Goal: Task Accomplishment & Management: Use online tool/utility

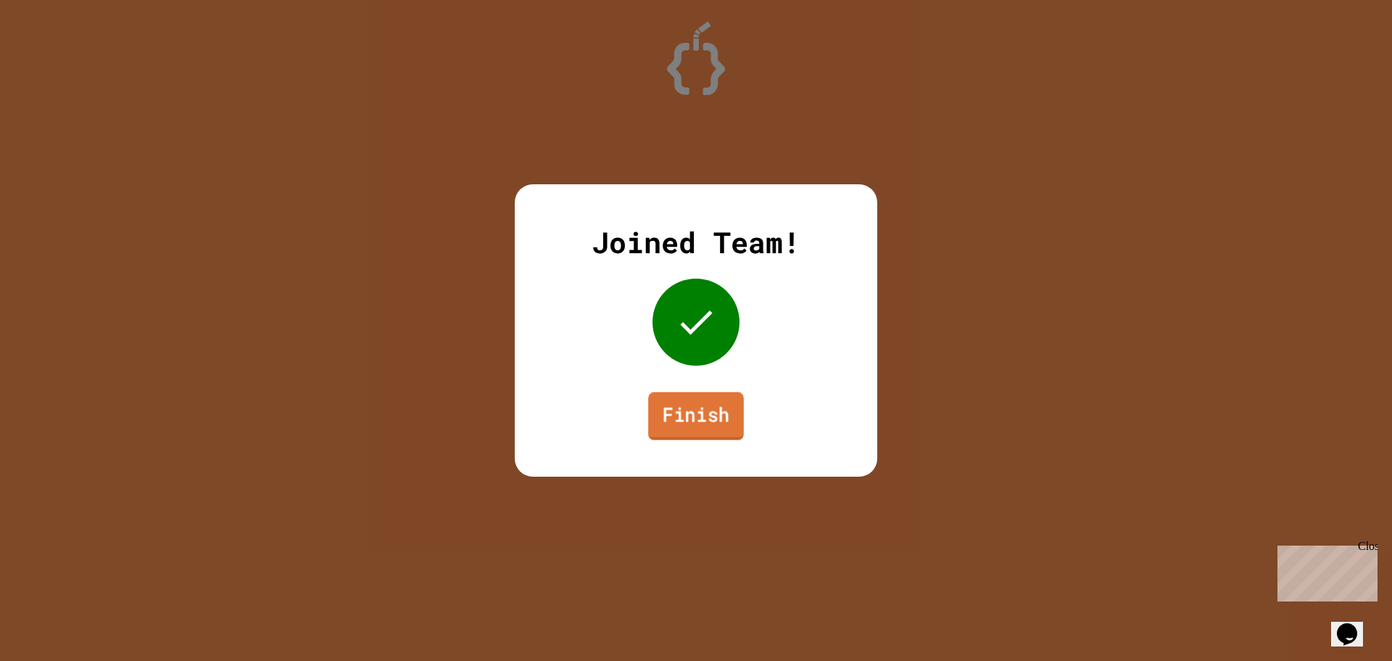
click at [708, 418] on link "Finish" at bounding box center [696, 416] width 96 height 48
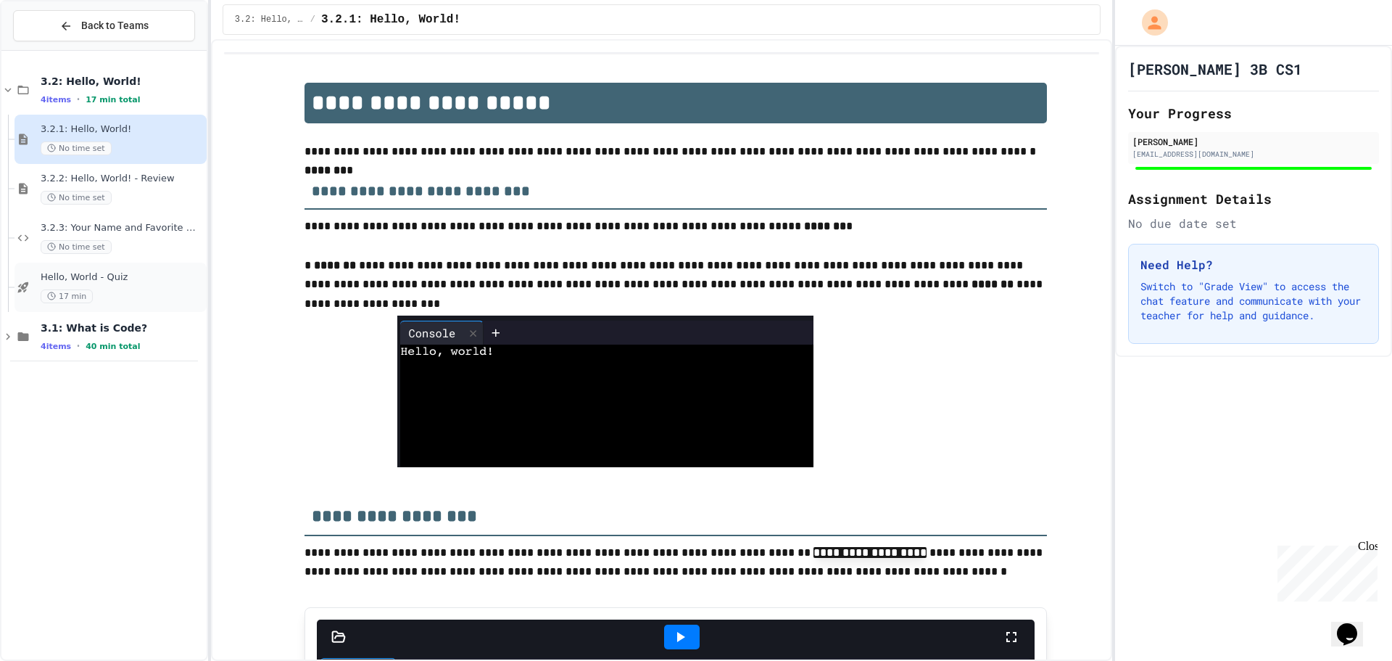
click at [139, 274] on span "Hello, World - Quiz" at bounding box center [122, 277] width 163 height 12
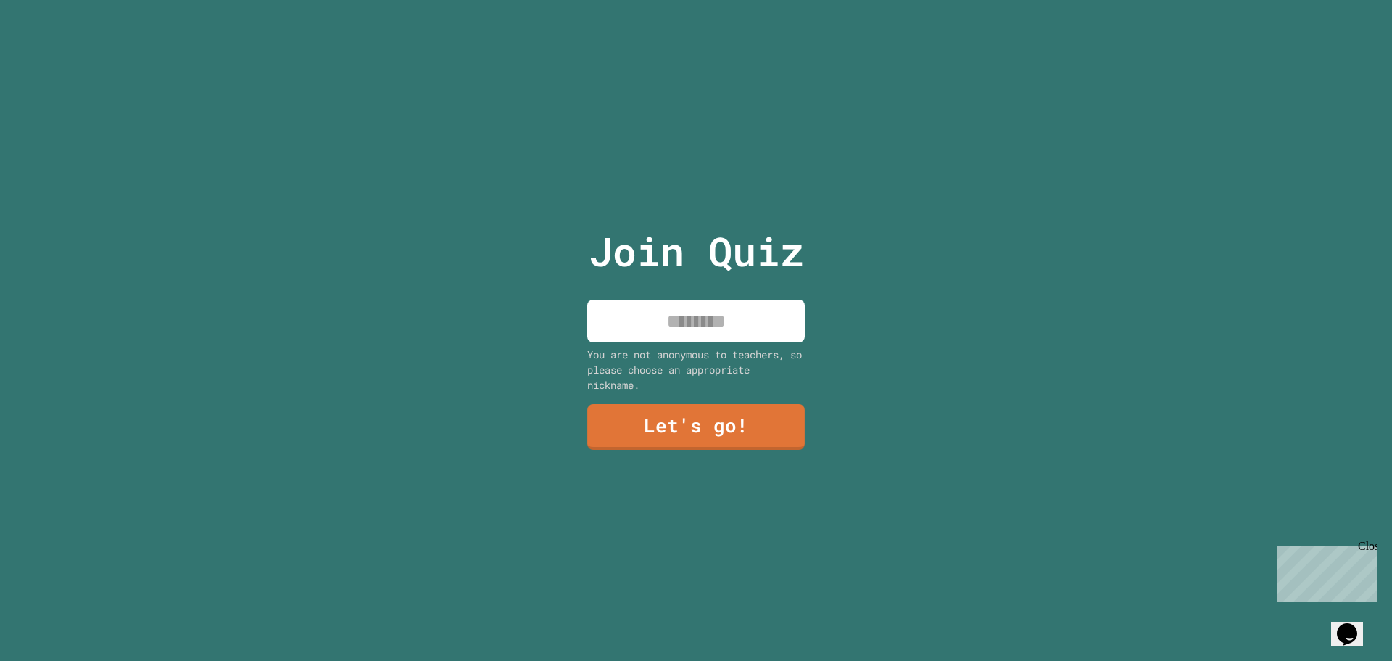
click at [700, 321] on input at bounding box center [696, 321] width 218 height 43
type input "********"
click at [703, 421] on link "Let's go!" at bounding box center [696, 426] width 215 height 48
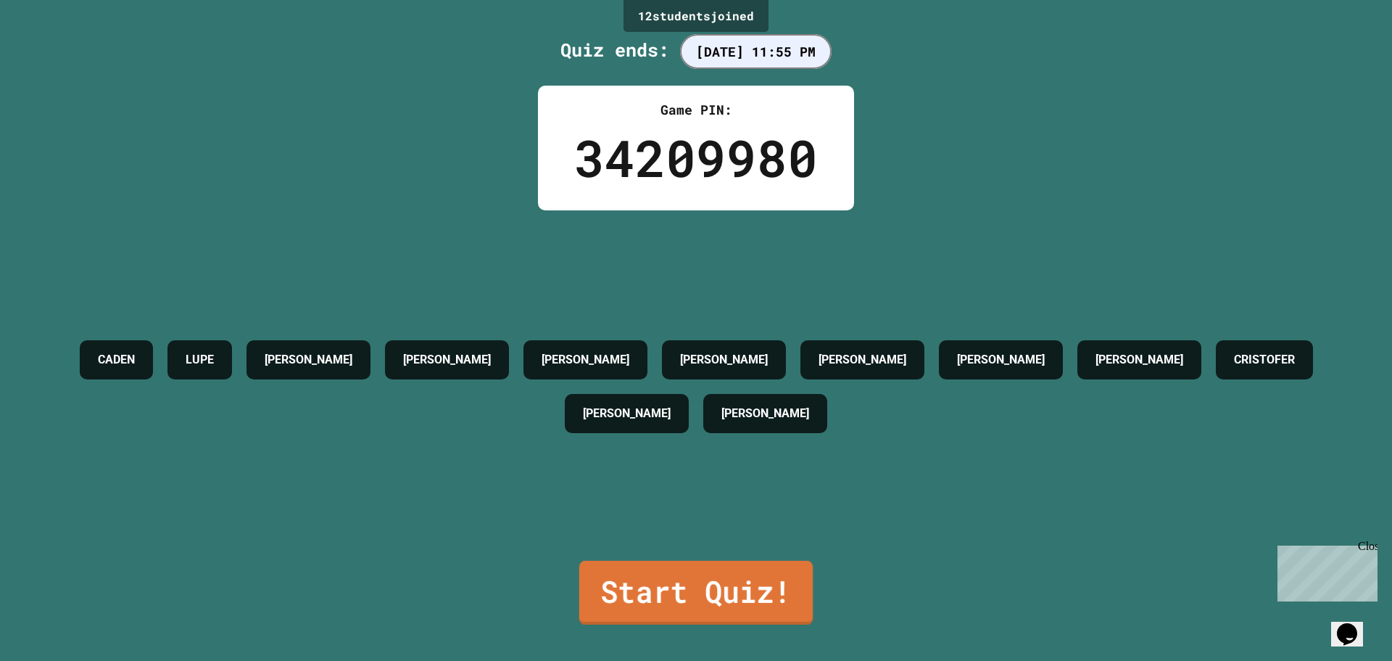
click at [667, 590] on link "Start Quiz!" at bounding box center [696, 593] width 234 height 64
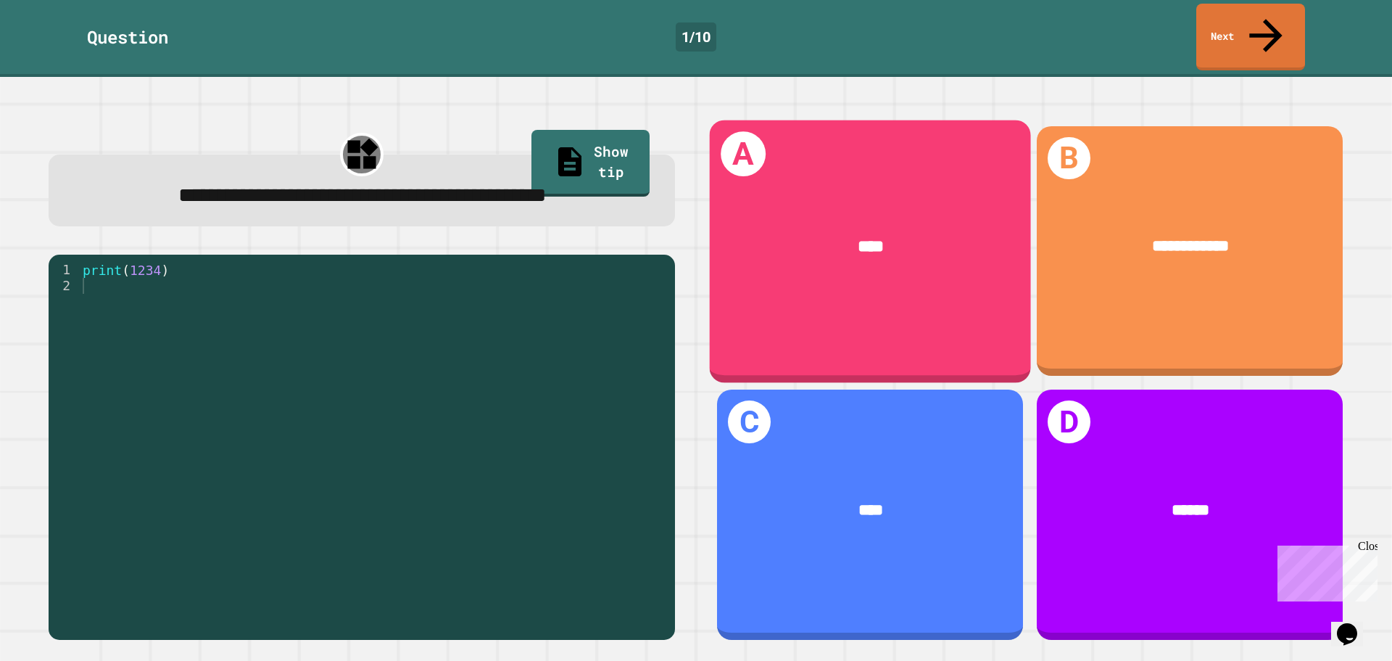
click at [925, 232] on div "****" at bounding box center [870, 247] width 321 height 94
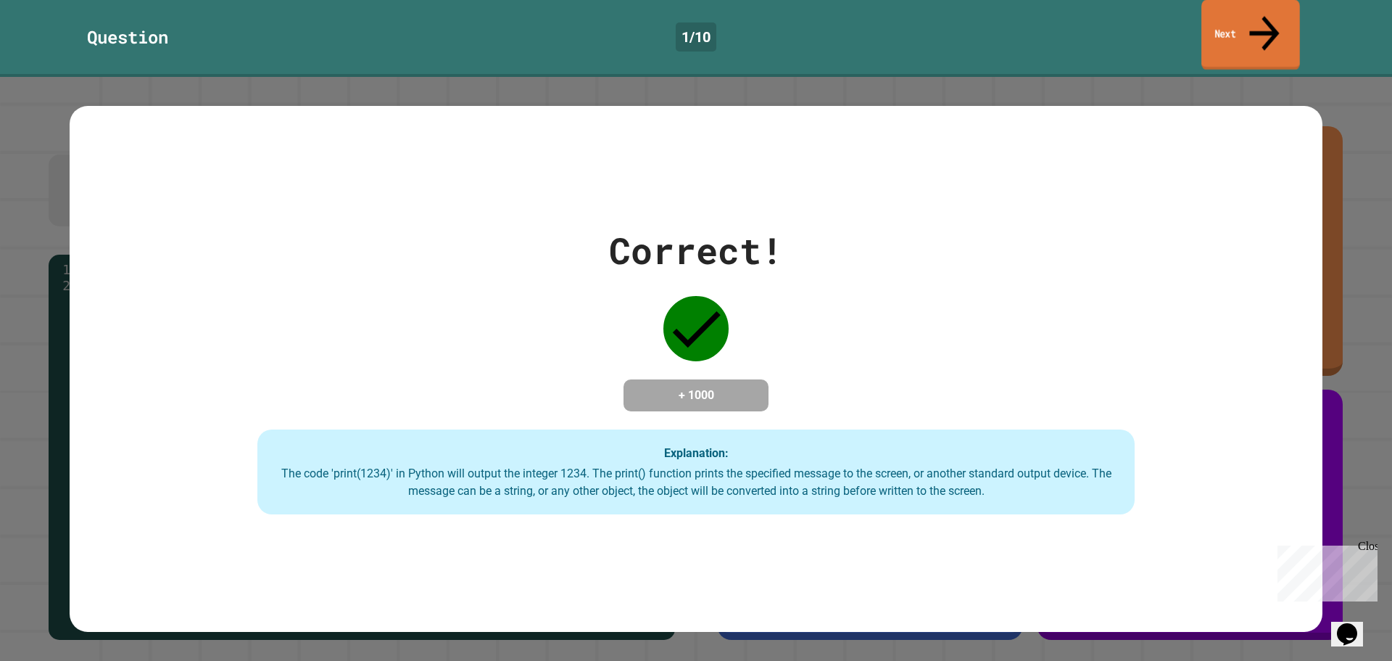
click at [1245, 23] on link "Next" at bounding box center [1251, 35] width 99 height 70
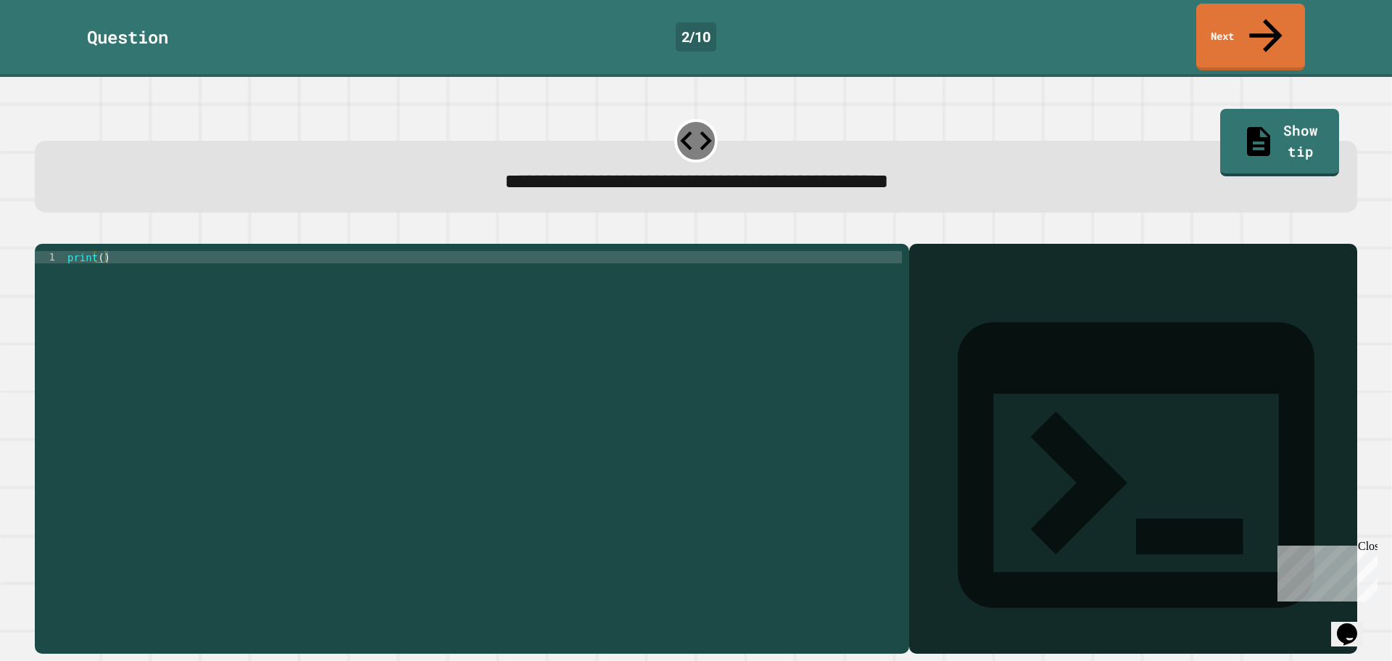
click at [98, 251] on div "print ( )" at bounding box center [484, 448] width 838 height 395
click at [101, 251] on div "print ( )" at bounding box center [484, 448] width 838 height 395
type textarea "**********"
click at [42, 232] on icon "button" at bounding box center [42, 232] width 0 height 0
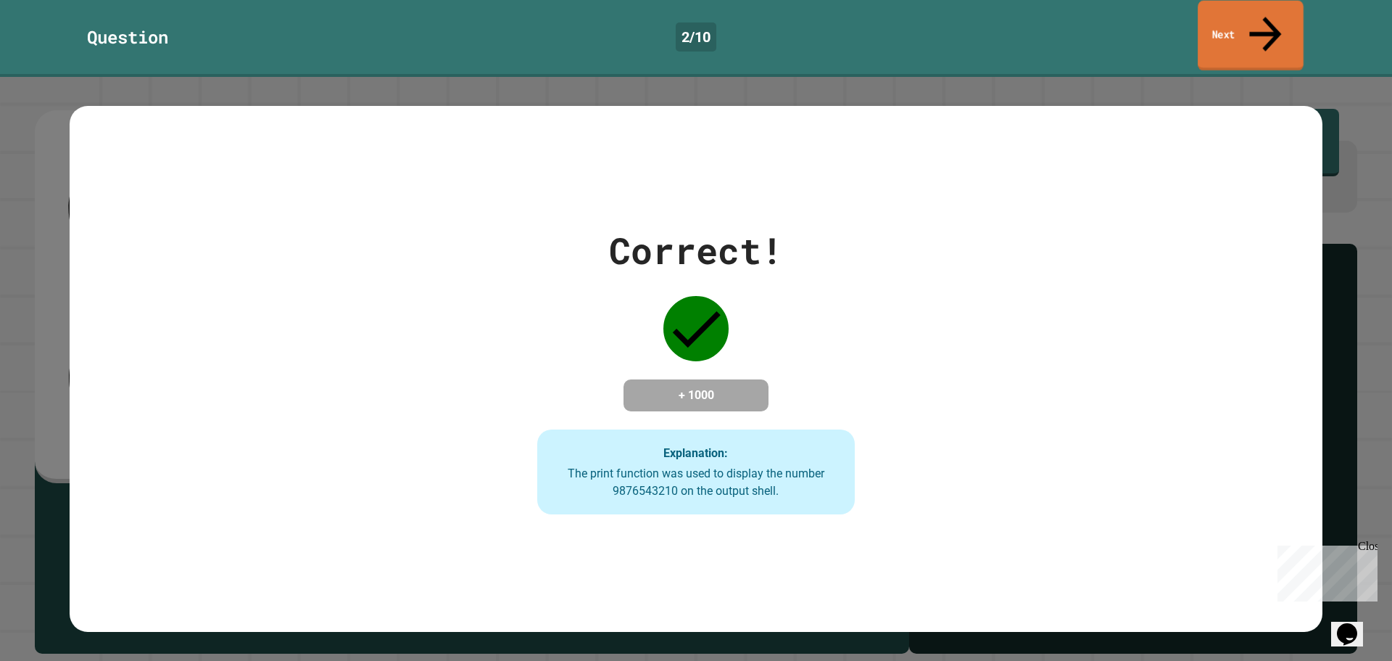
click at [1245, 15] on link "Next" at bounding box center [1251, 36] width 106 height 70
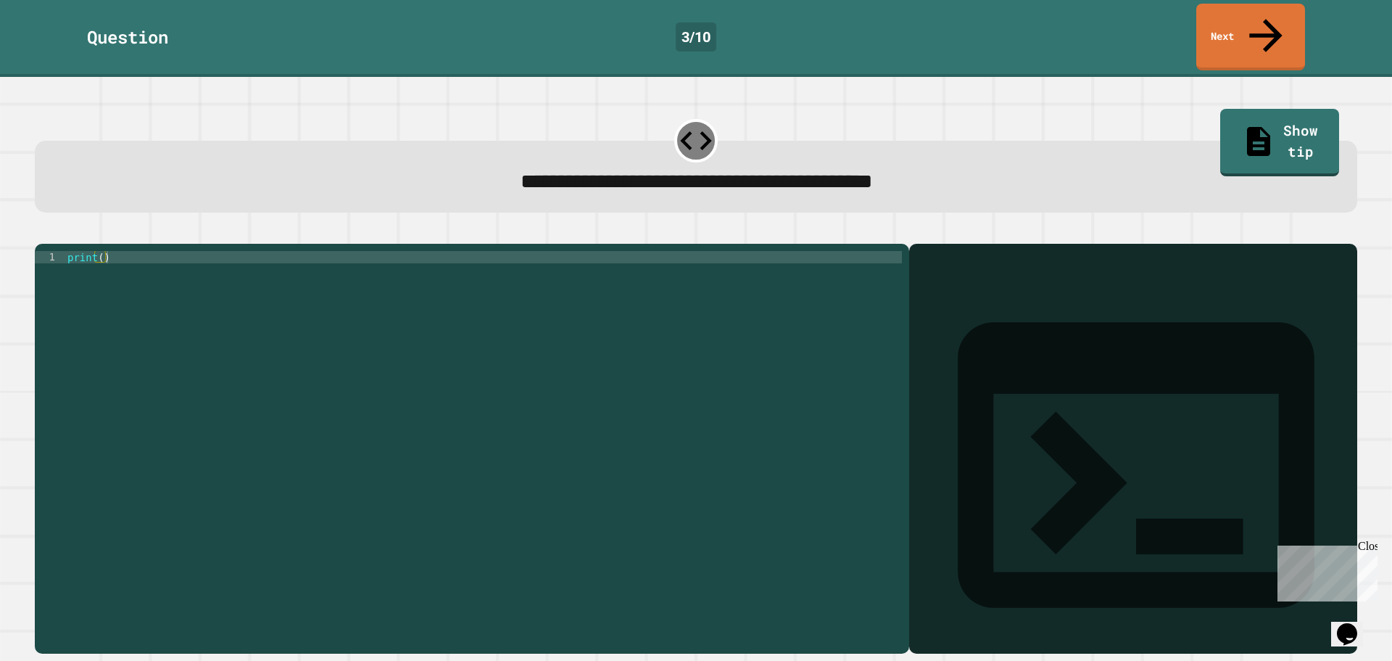
click at [99, 251] on div "print ( )" at bounding box center [484, 448] width 838 height 395
type textarea "**********"
click at [55, 236] on icon "button" at bounding box center [52, 241] width 8 height 10
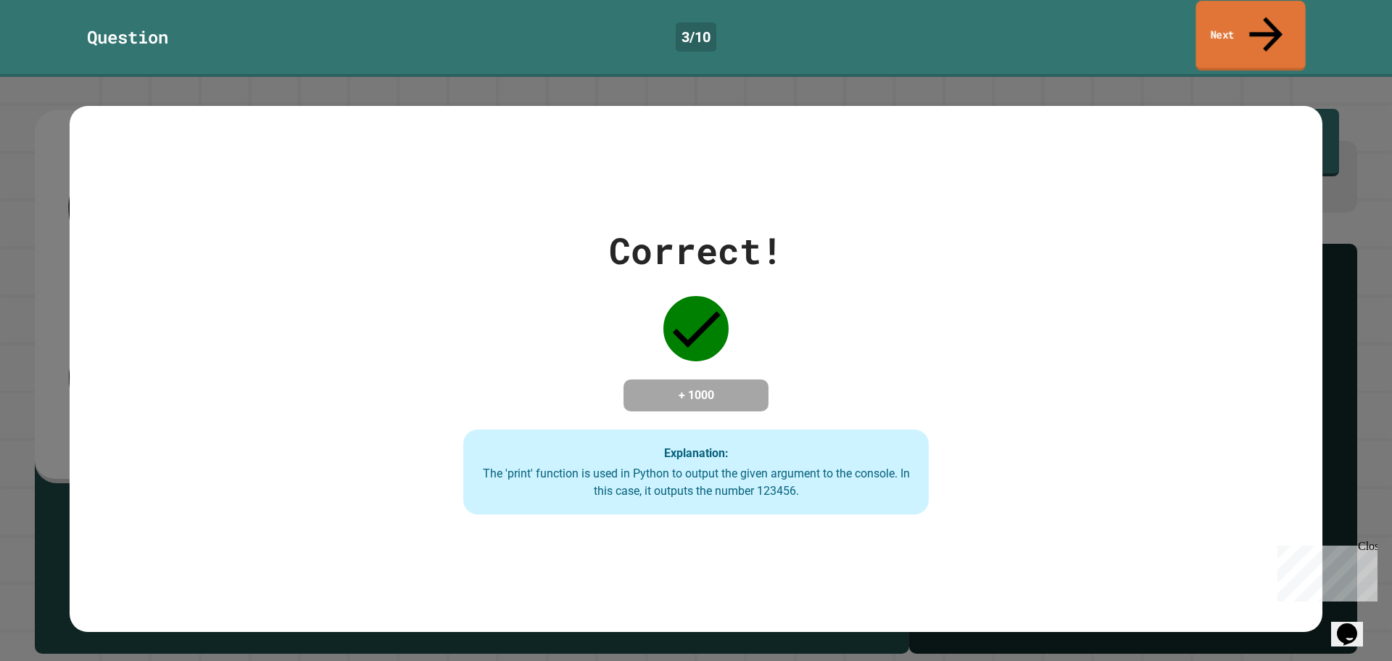
click at [1244, 11] on link "Next" at bounding box center [1251, 36] width 110 height 70
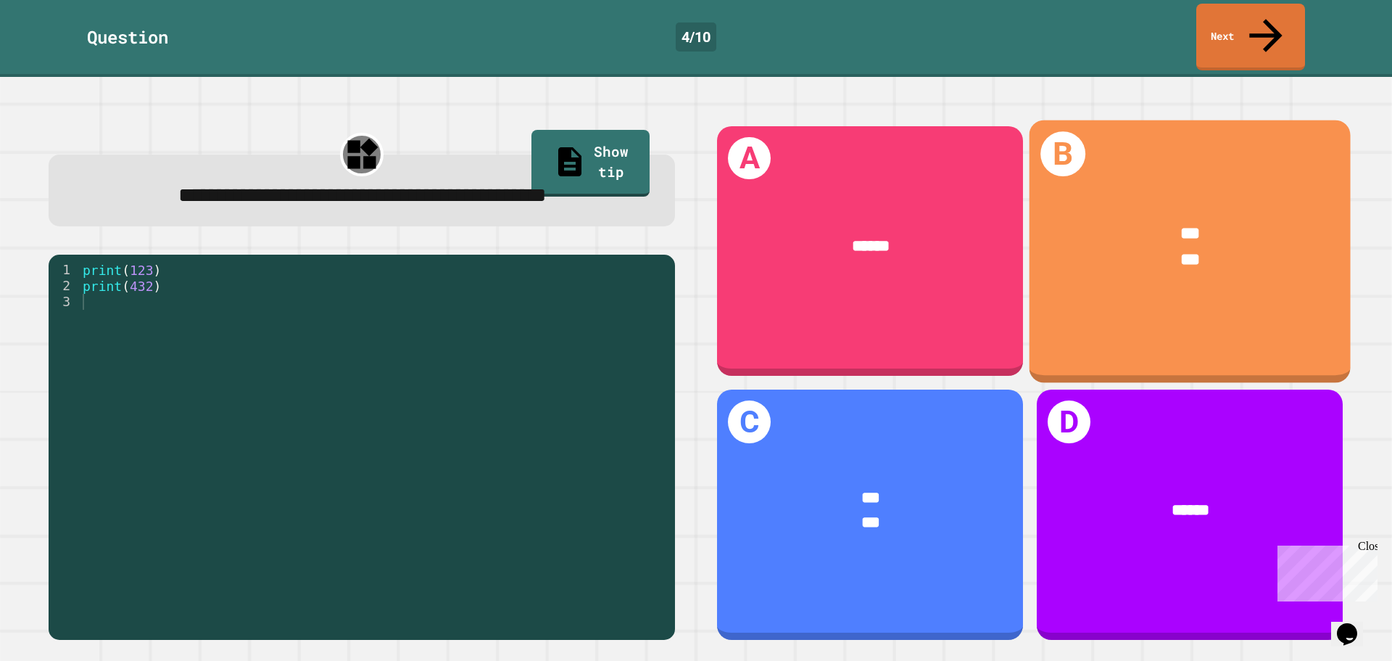
click at [1095, 257] on div "*** ***" at bounding box center [1190, 246] width 321 height 119
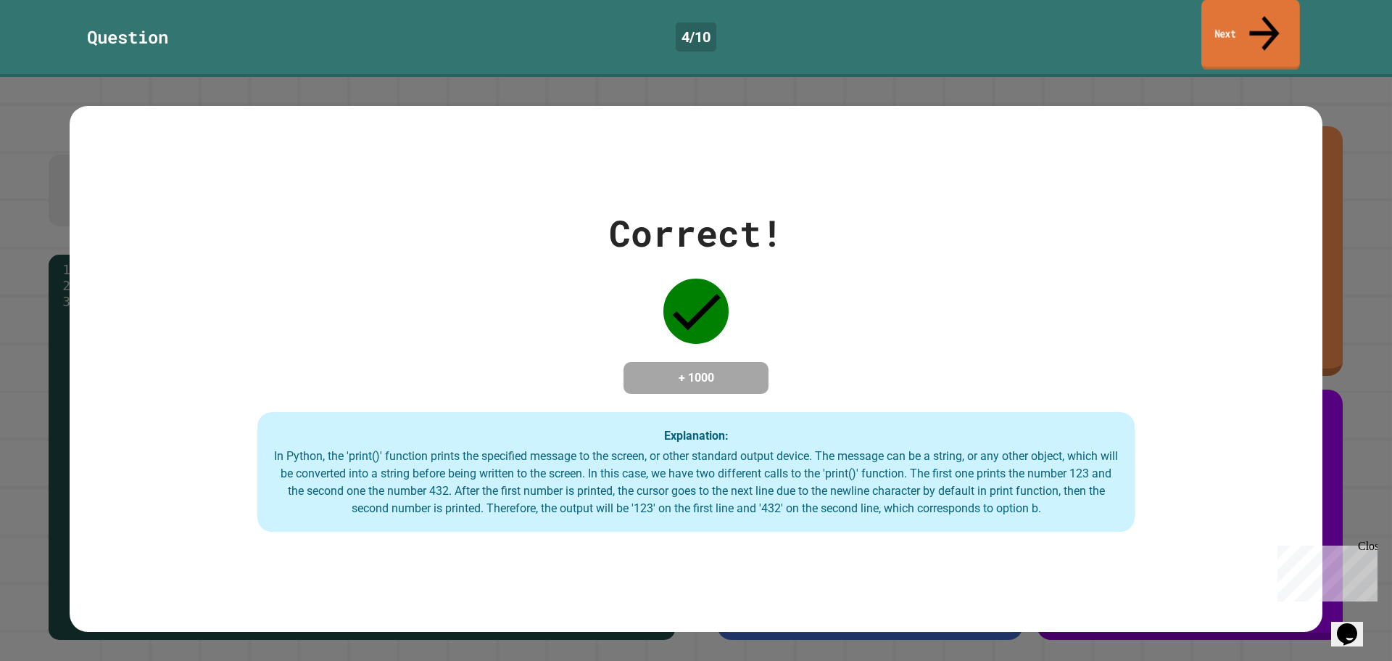
click at [1232, 23] on link "Next" at bounding box center [1251, 35] width 99 height 70
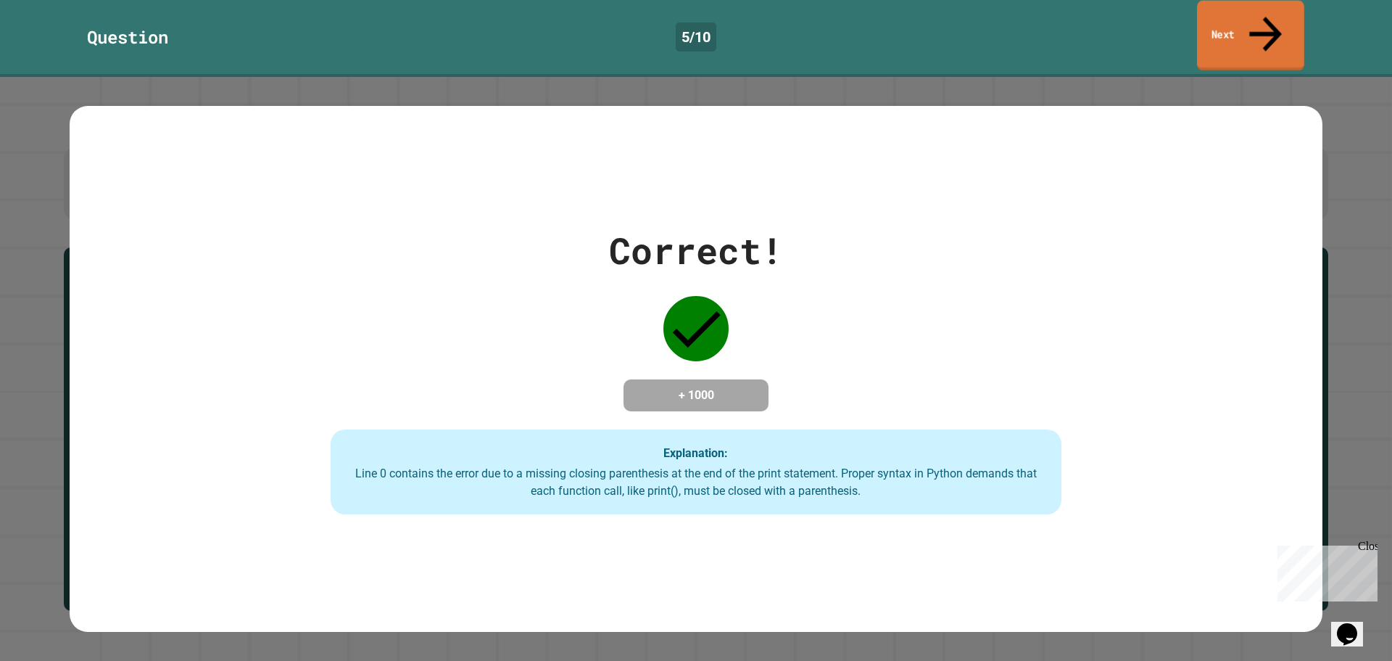
click at [1239, 8] on link "Next" at bounding box center [1250, 36] width 107 height 70
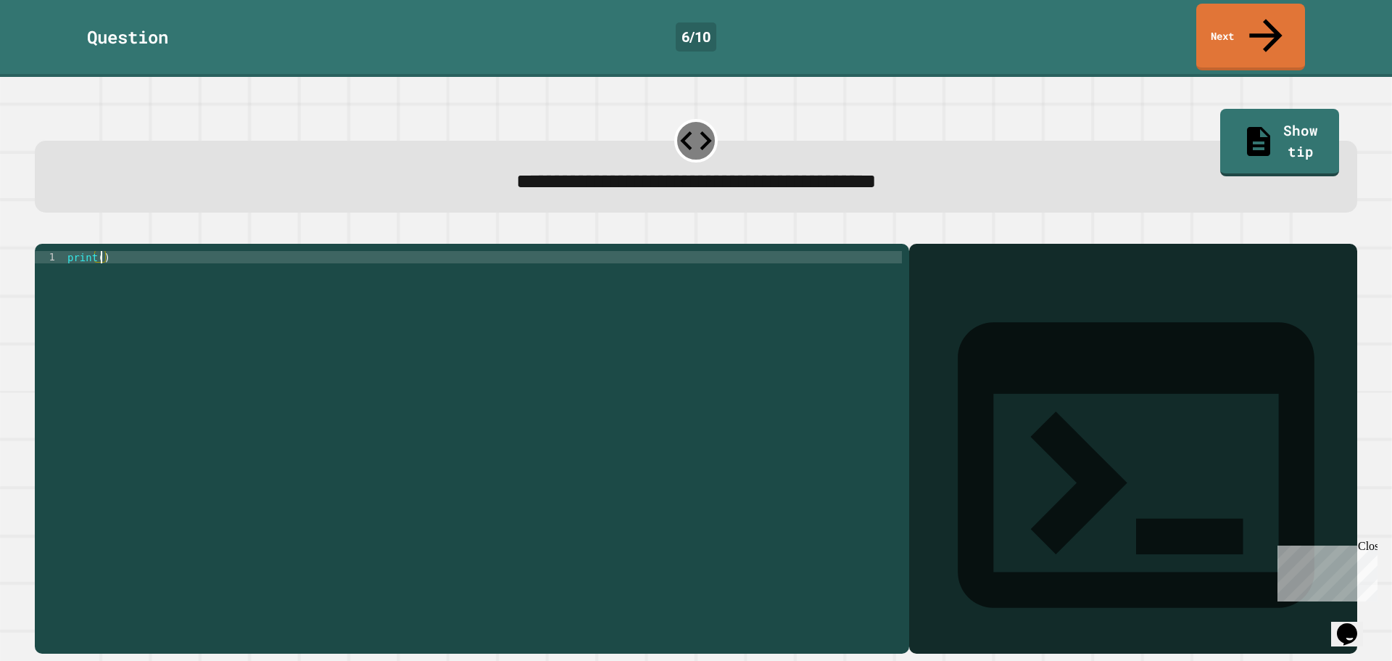
click at [99, 251] on div "print ( )" at bounding box center [484, 448] width 838 height 395
type textarea "**********"
click at [42, 232] on icon "button" at bounding box center [42, 232] width 0 height 0
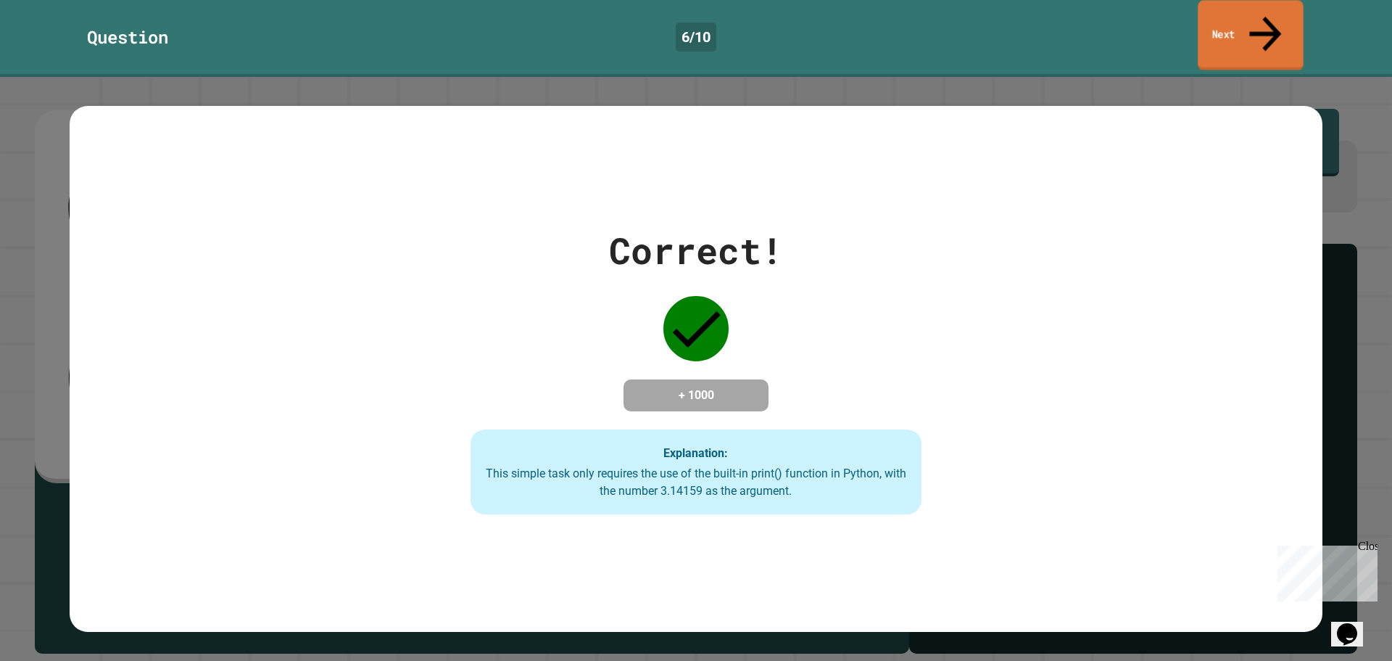
click at [1234, 14] on link "Next" at bounding box center [1251, 35] width 106 height 70
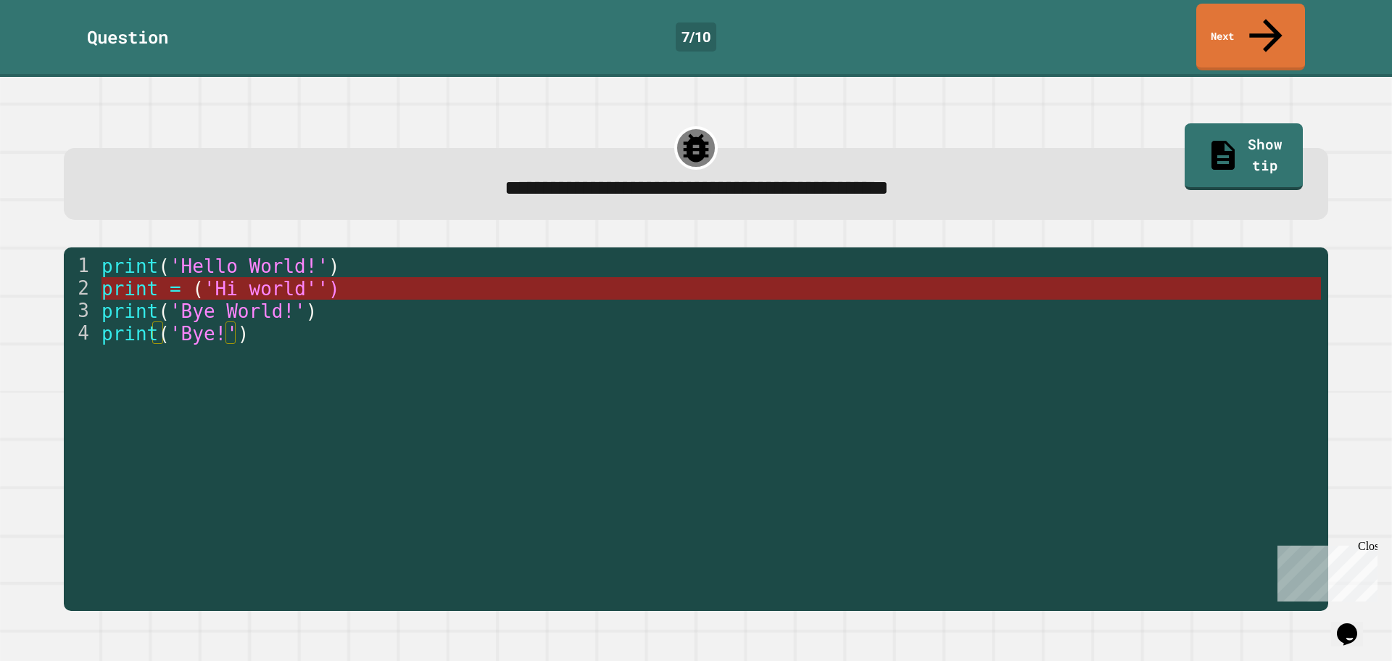
click at [313, 278] on span "'Hi world'')" at bounding box center [271, 289] width 136 height 22
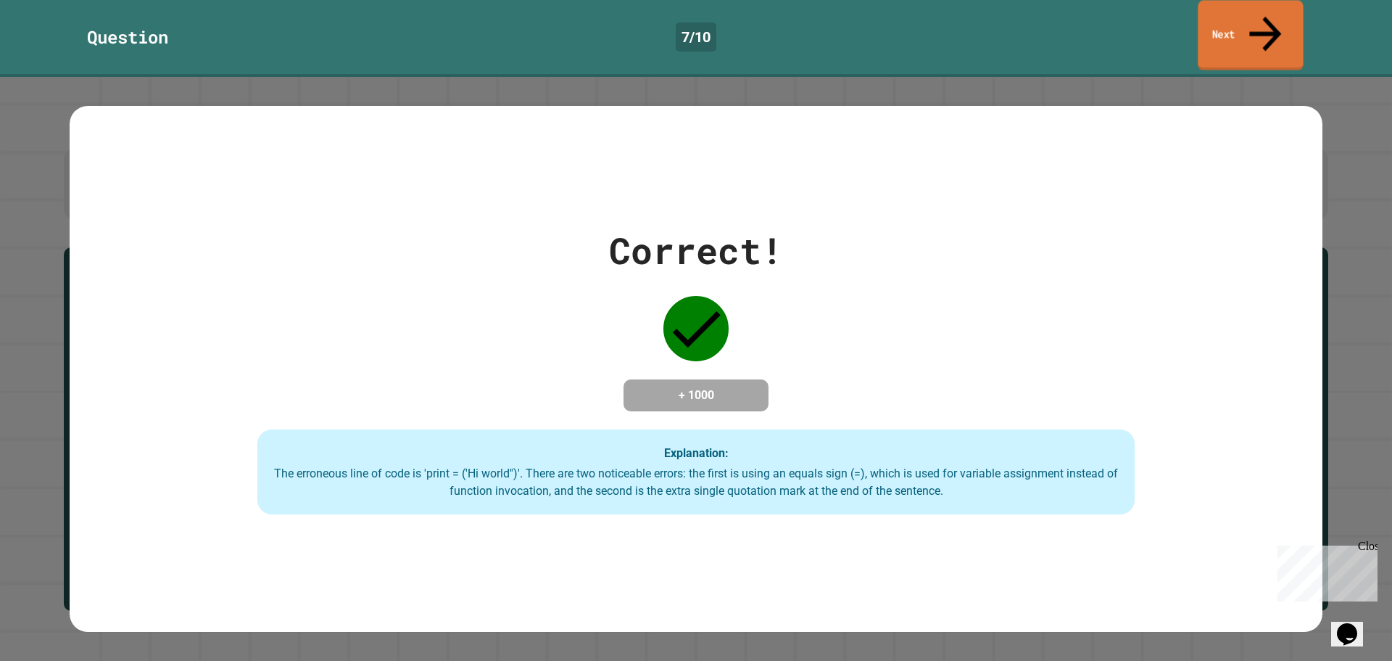
click at [1247, 13] on link "Next" at bounding box center [1250, 35] width 105 height 70
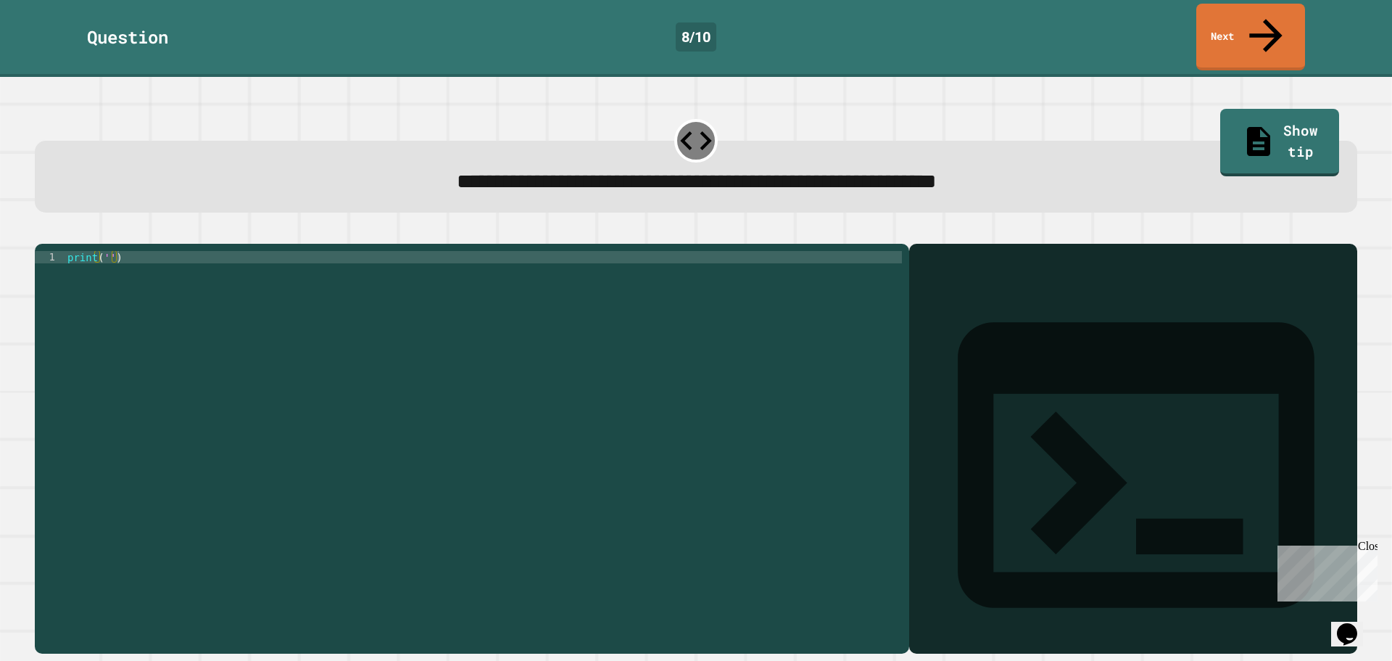
click at [104, 251] on div "print ( '' )" at bounding box center [484, 448] width 838 height 395
click at [71, 232] on icon "button" at bounding box center [71, 232] width 0 height 0
click at [105, 251] on div "print ( '' )" at bounding box center [484, 436] width 838 height 370
click at [221, 251] on div "print ( "It's a beautiful day')" at bounding box center [484, 448] width 838 height 395
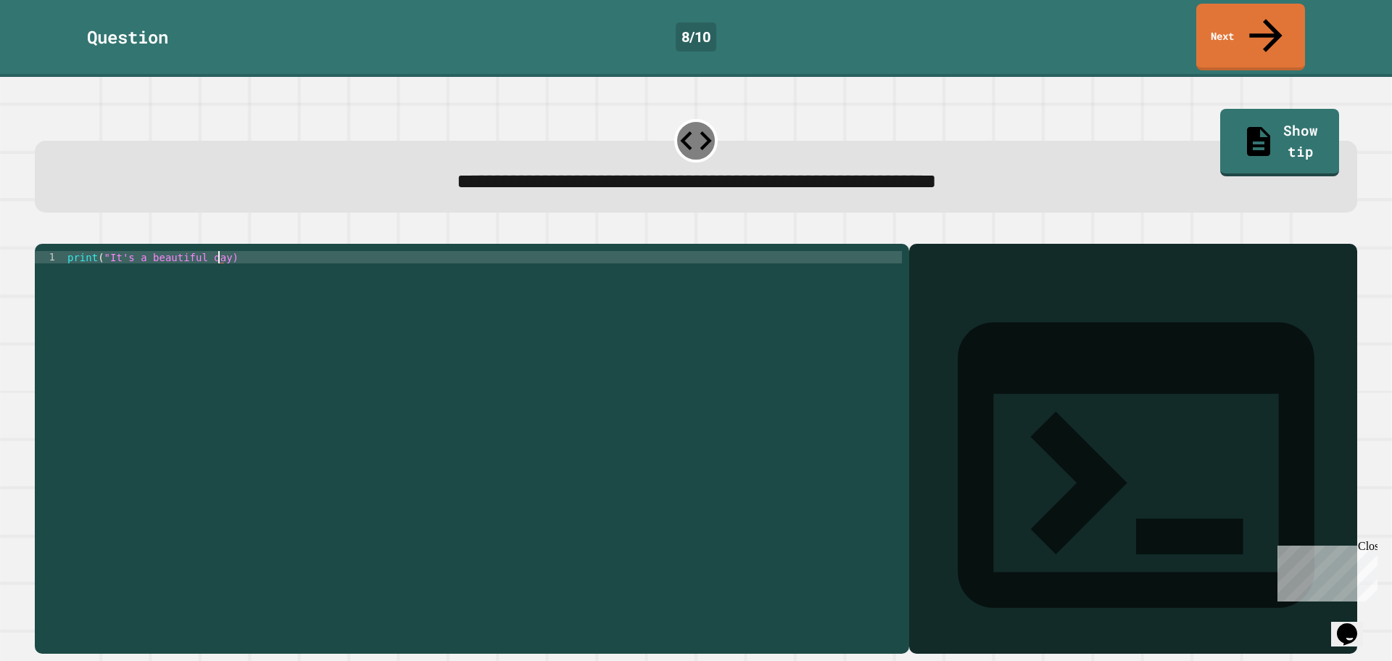
scroll to position [0, 10]
type textarea "**********"
click at [56, 236] on icon "button" at bounding box center [52, 241] width 8 height 10
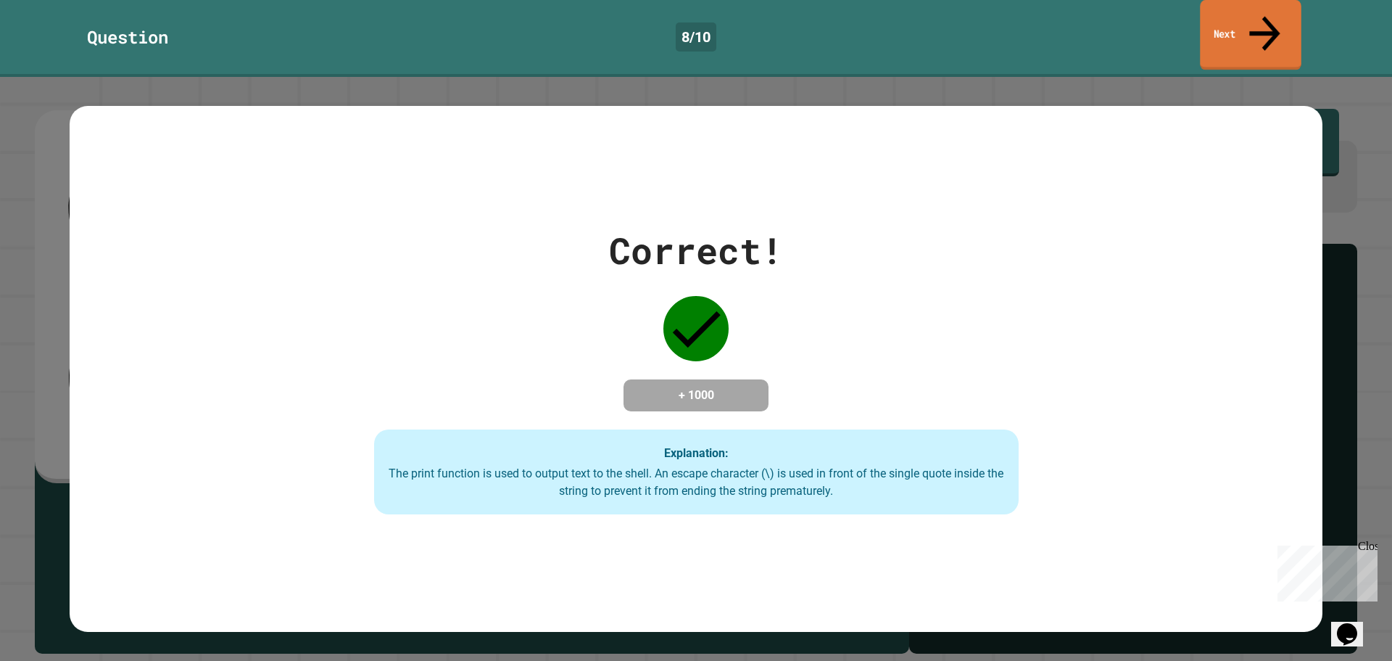
click at [1237, 12] on link "Next" at bounding box center [1250, 35] width 101 height 70
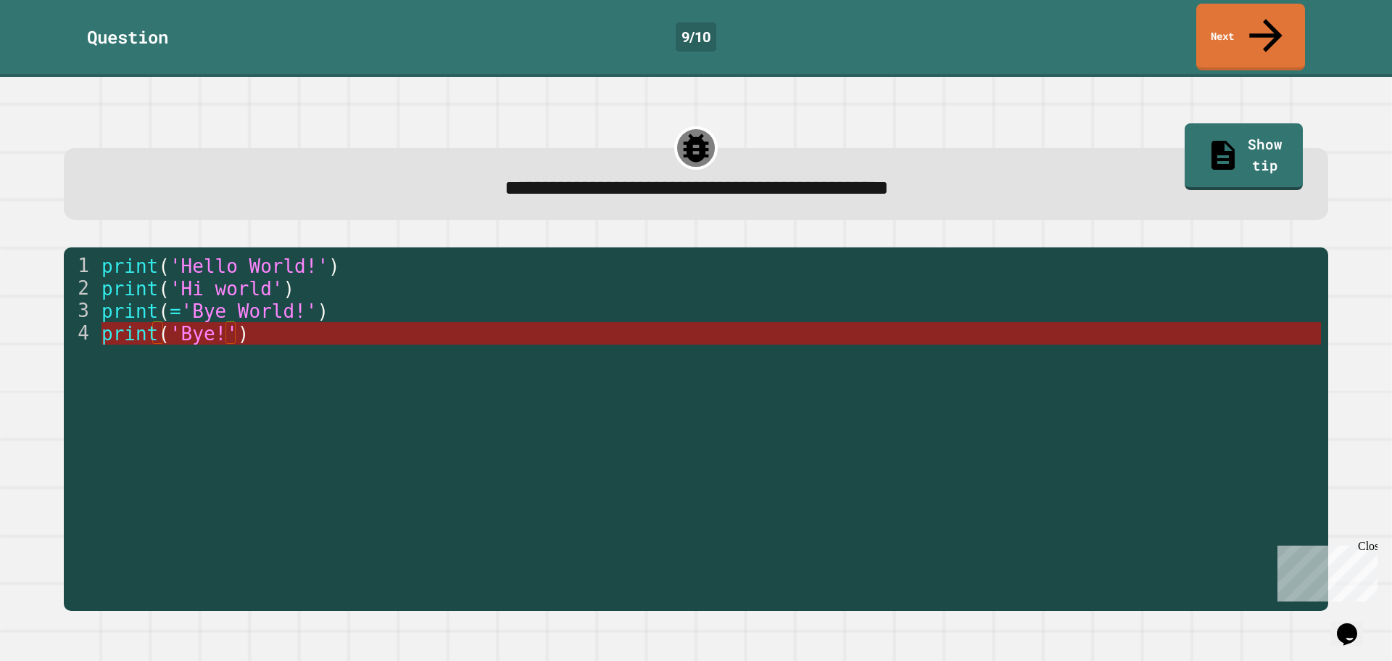
click at [186, 323] on span "'Bye!'" at bounding box center [204, 334] width 68 height 22
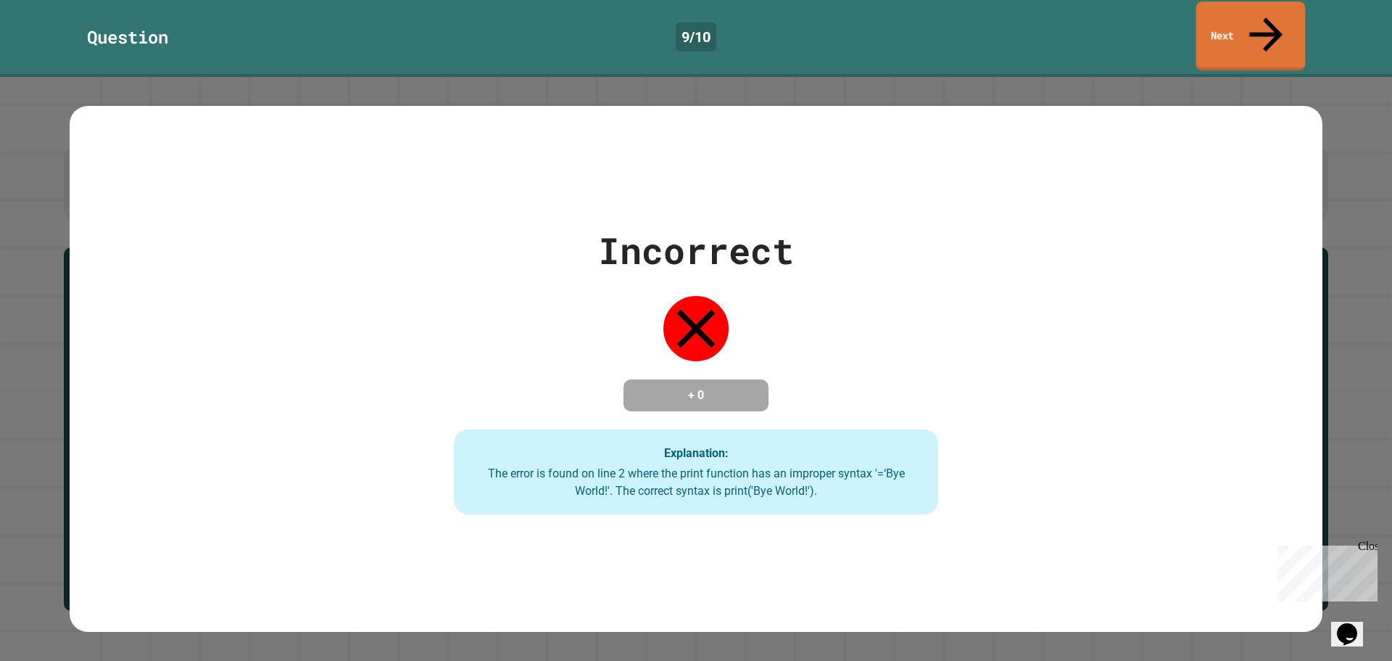
click at [1212, 27] on link "Next" at bounding box center [1252, 35] width 110 height 69
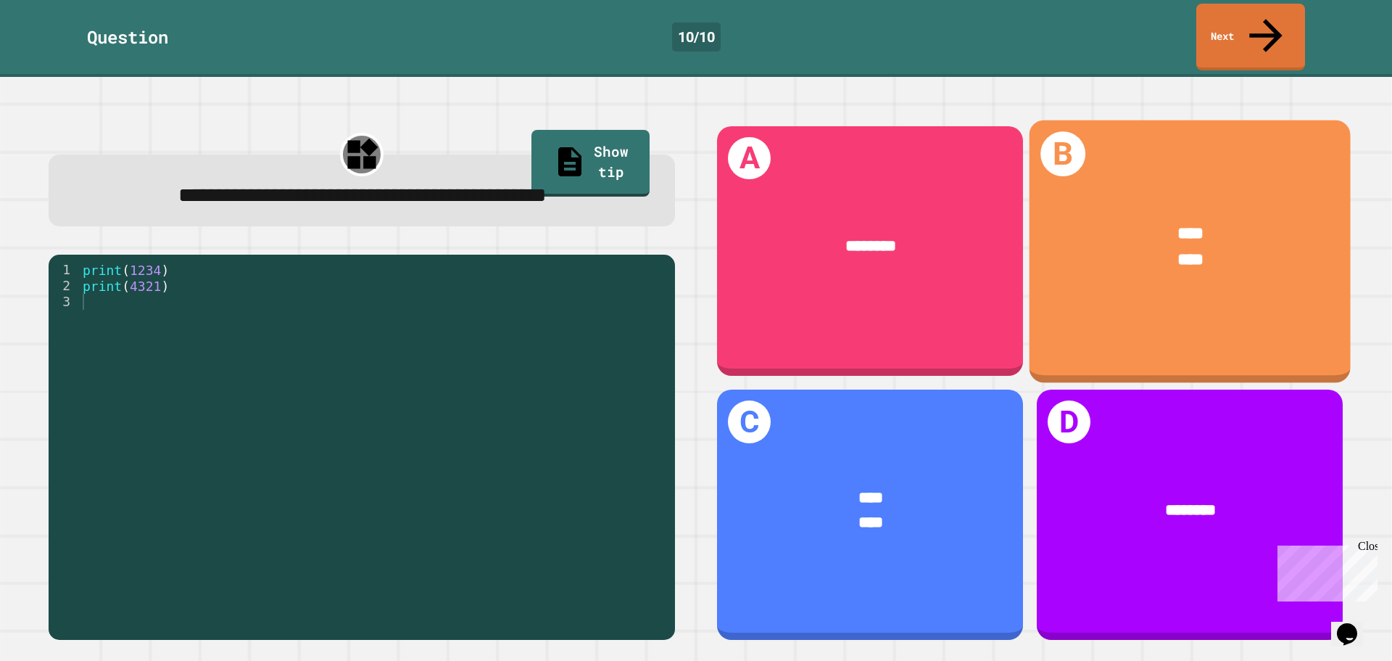
click at [1108, 252] on div "**** ****" at bounding box center [1190, 246] width 321 height 119
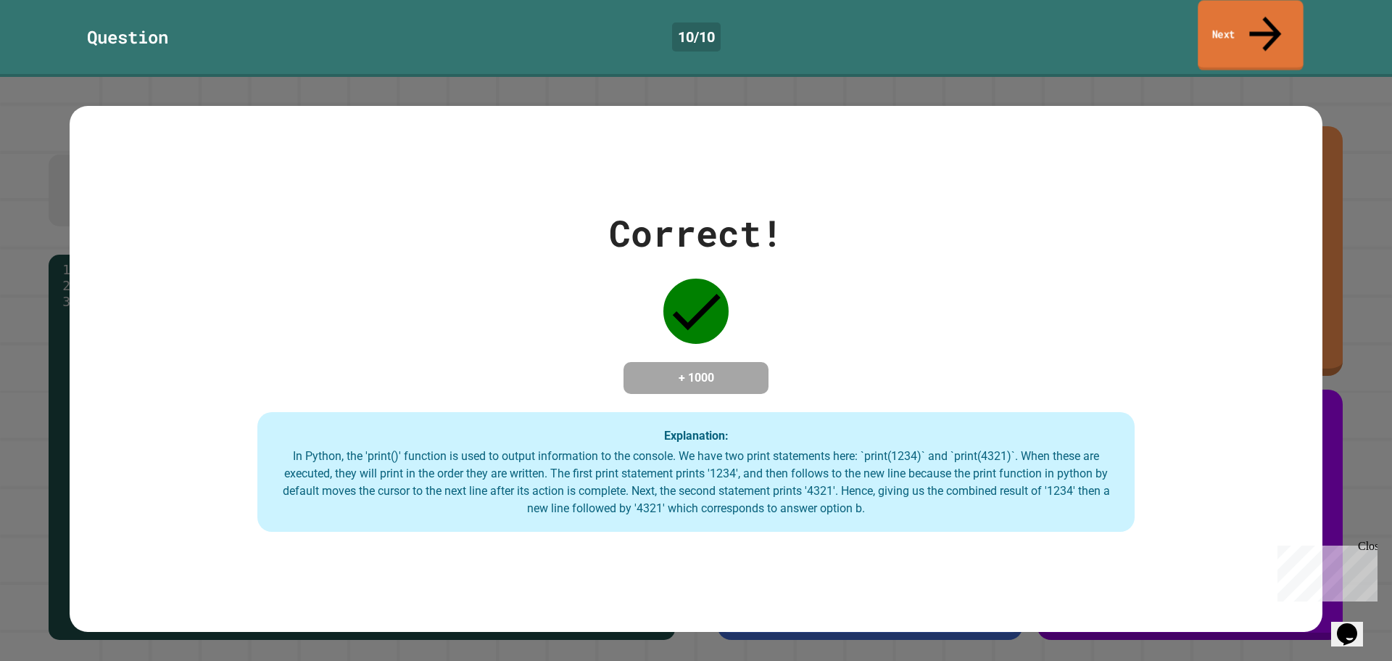
click at [1215, 24] on link "Next" at bounding box center [1250, 35] width 105 height 70
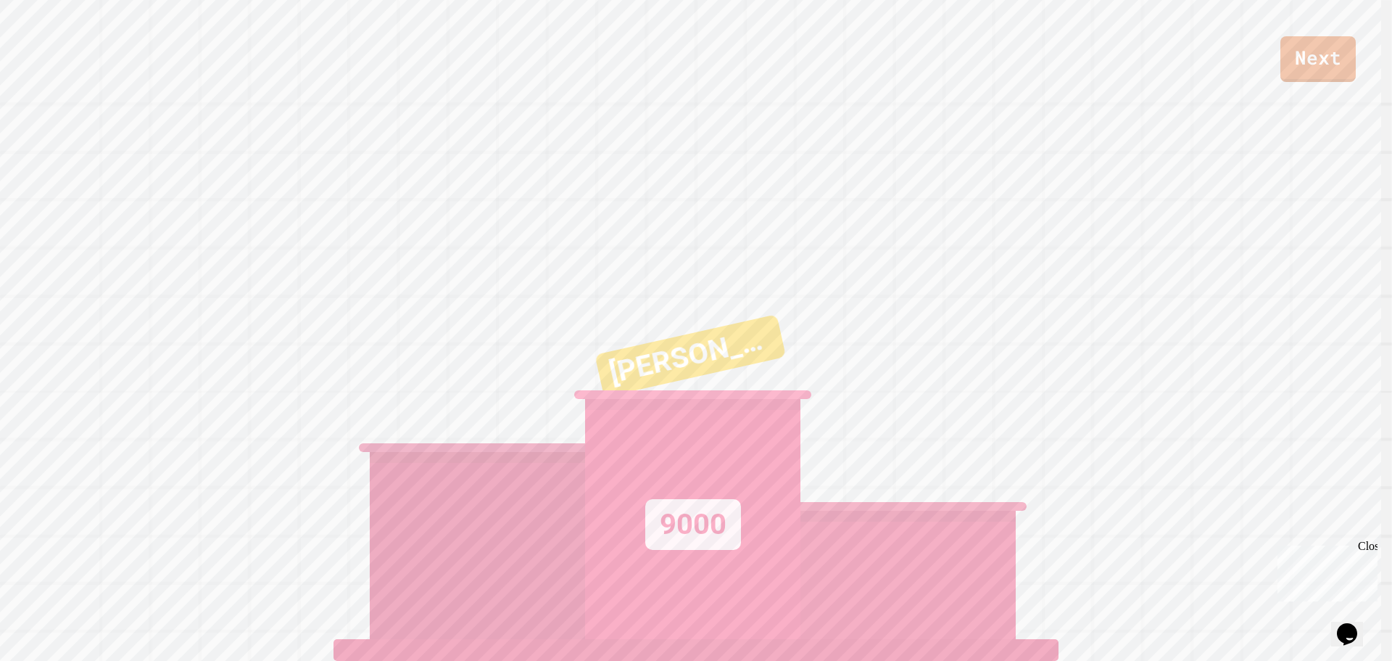
scroll to position [6, 0]
click at [1215, 109] on div "Next WYATT F. 9000" at bounding box center [696, 330] width 1392 height 661
click at [706, 321] on div "WYATT F. 9000" at bounding box center [692, 457] width 215 height 363
click at [1325, 53] on link "Next" at bounding box center [1318, 58] width 77 height 48
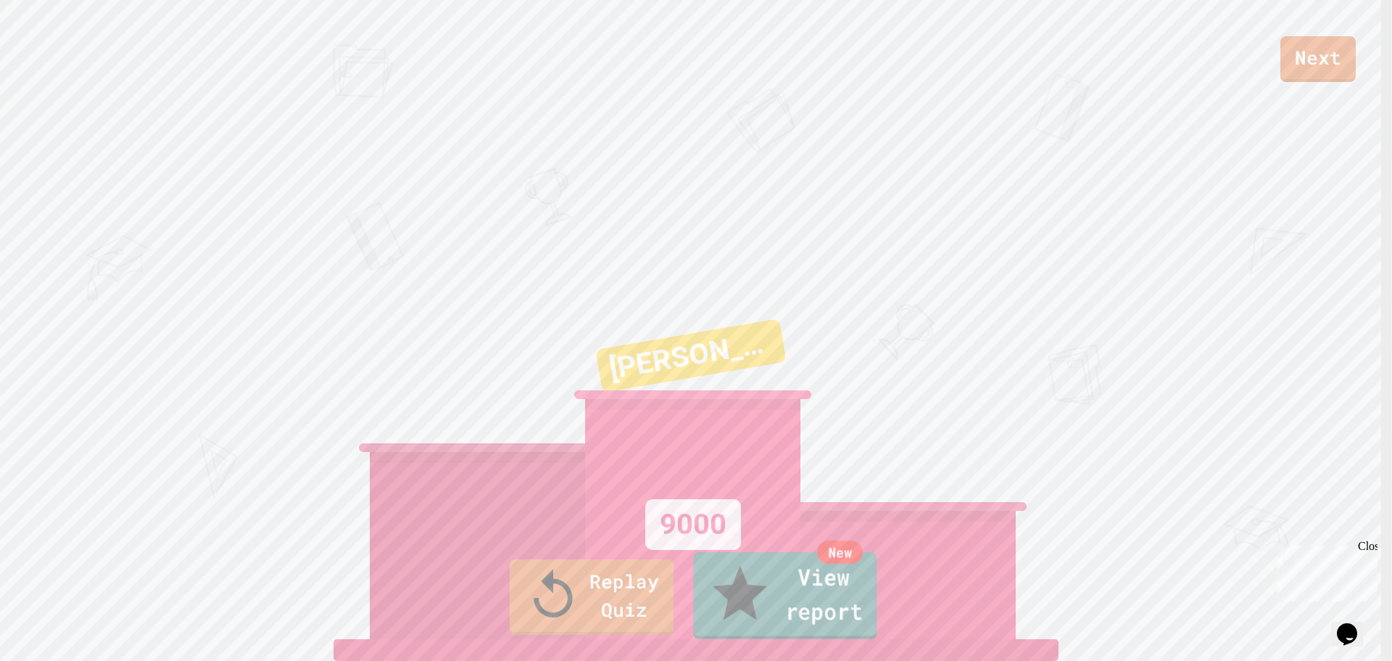
click at [767, 614] on link "New View report" at bounding box center [785, 595] width 183 height 87
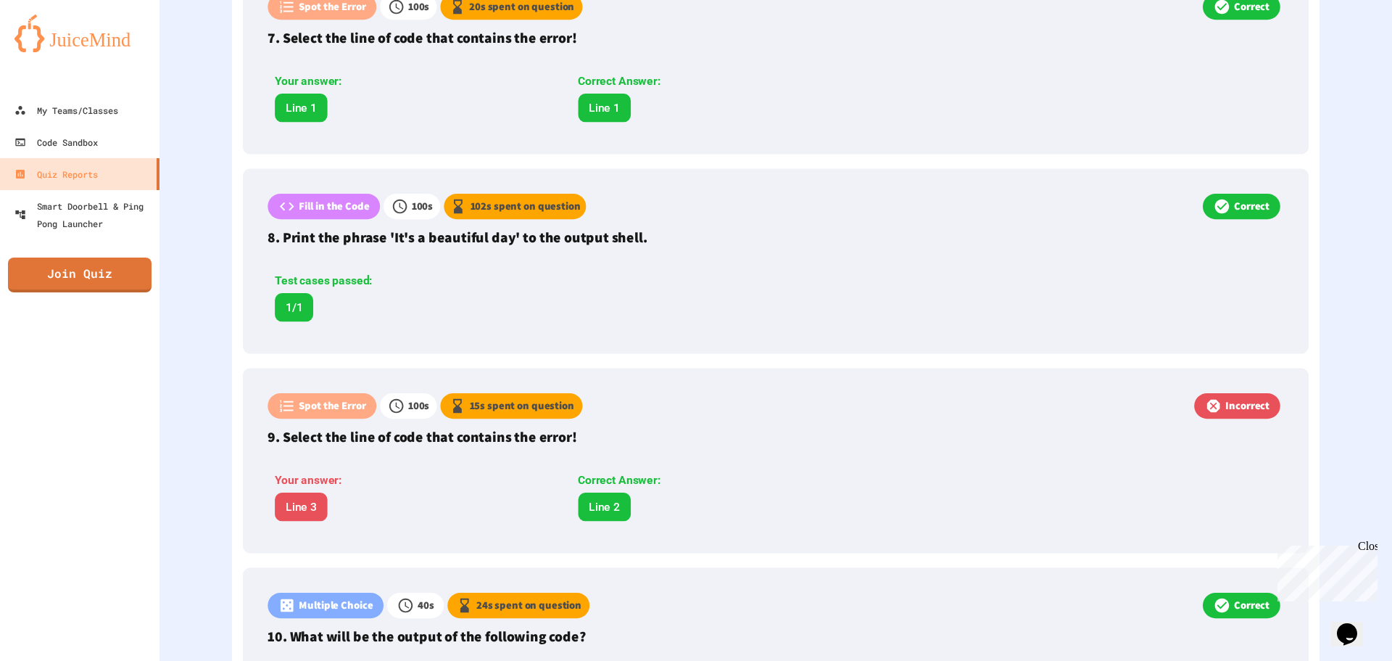
scroll to position [1477, 0]
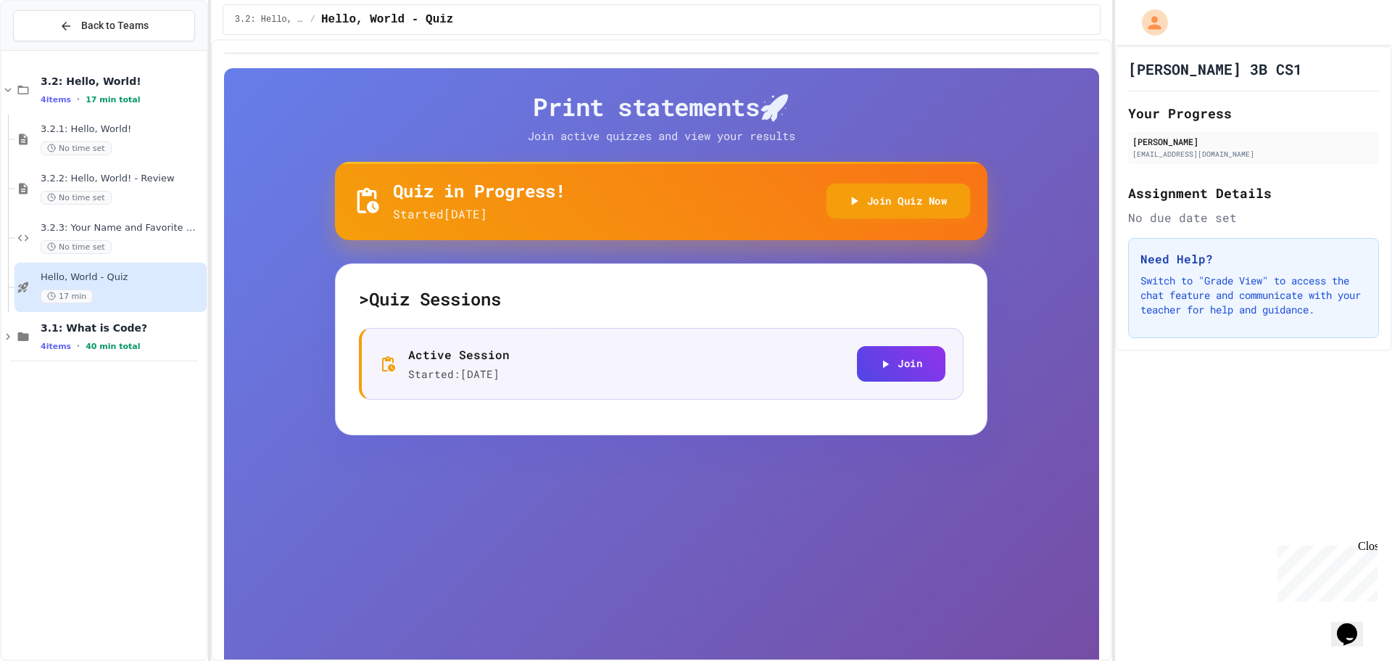
click at [263, 377] on div "Print statements 🚀 Join active quizzes and view your results Quiz in Progress! …" at bounding box center [661, 398] width 875 height 661
